Goal: Task Accomplishment & Management: Use online tool/utility

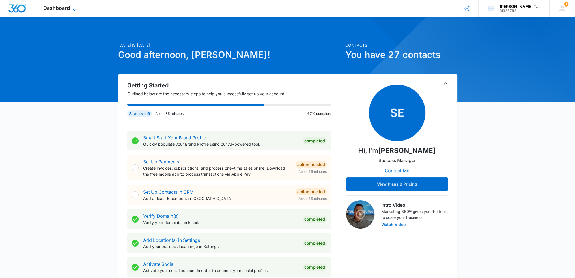
click at [63, 9] on span "Dashboard" at bounding box center [56, 8] width 27 height 6
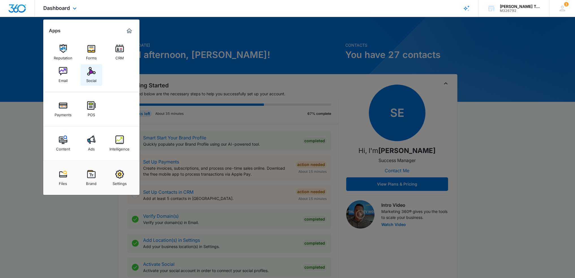
click at [95, 77] on div "Social" at bounding box center [91, 79] width 10 height 7
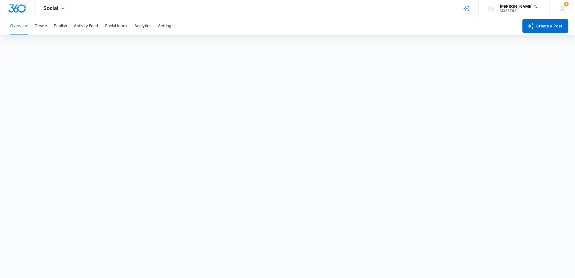
scroll to position [1, 0]
drag, startPoint x: 313, startPoint y: 30, endPoint x: 318, endPoint y: 29, distance: 5.7
click at [317, 29] on div "Overview Create Publish Activity Feed Social Inbox Analytics Settings" at bounding box center [263, 26] width 512 height 18
